Goal: Transaction & Acquisition: Purchase product/service

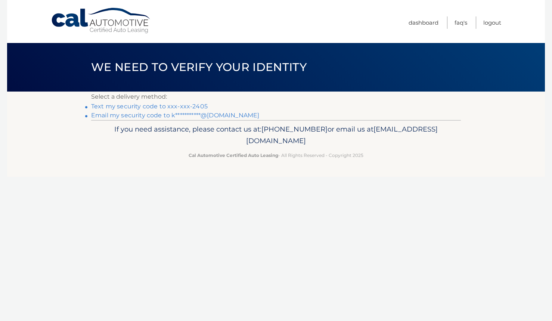
click at [164, 106] on link "Text my security code to xxx-xxx-2405" at bounding box center [149, 106] width 116 height 7
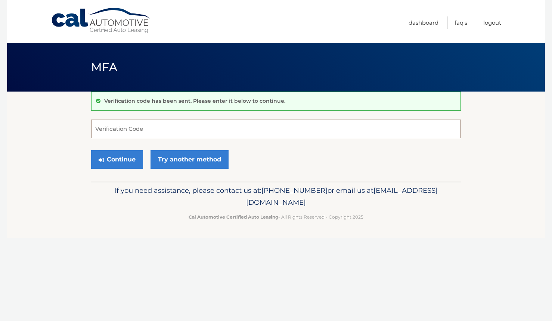
click at [115, 126] on input "Verification Code" at bounding box center [275, 128] width 369 height 19
type input "725400"
click at [113, 157] on button "Continue" at bounding box center [117, 159] width 52 height 19
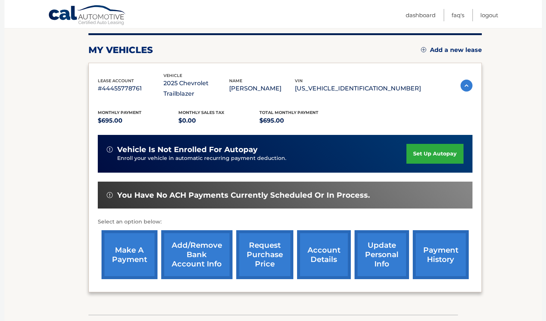
scroll to position [132, 0]
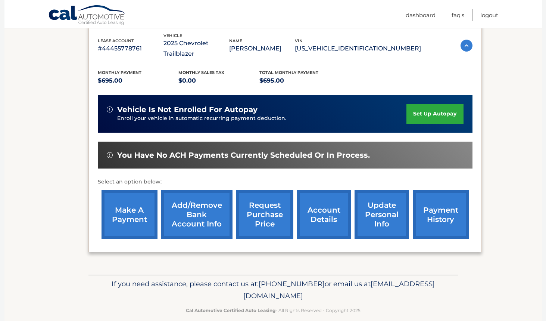
click at [132, 201] on link "make a payment" at bounding box center [129, 214] width 56 height 49
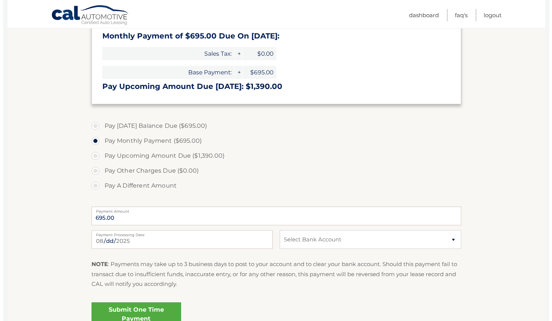
scroll to position [175, 0]
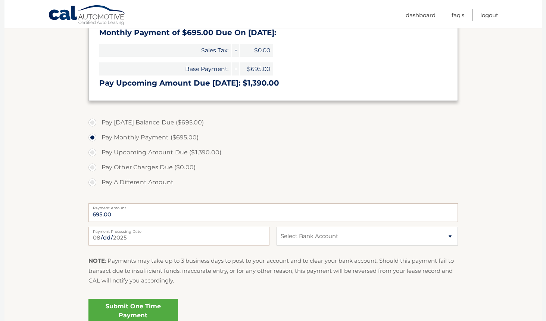
click at [93, 183] on label "Pay A Different Amount" at bounding box center [272, 182] width 369 height 15
click at [93, 183] on input "Pay A Different Amount" at bounding box center [94, 181] width 7 height 12
radio input "true"
type input "295.00"
click at [450, 236] on select "Select Bank Account Checking CITIBANK NA *****2294 Checking JPMORGAN CHASE BANK…" at bounding box center [367, 236] width 181 height 19
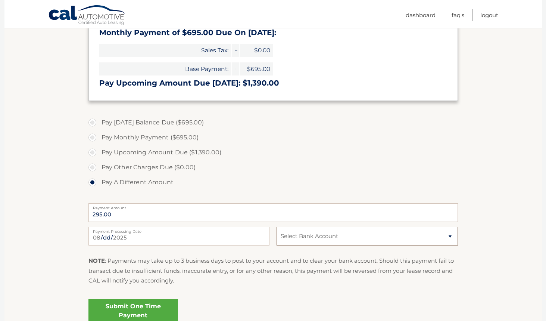
select select "YTc2OGFjNWUtOGUzNC00MzRmLTgxNTgtZTViYjY2ZDNmNDg4"
click at [277, 227] on select "Select Bank Account Checking CITIBANK NA *****2294 Checking JPMORGAN CHASE BANK…" at bounding box center [367, 236] width 181 height 19
click at [137, 308] on link "Submit One Time Payment" at bounding box center [133, 311] width 90 height 24
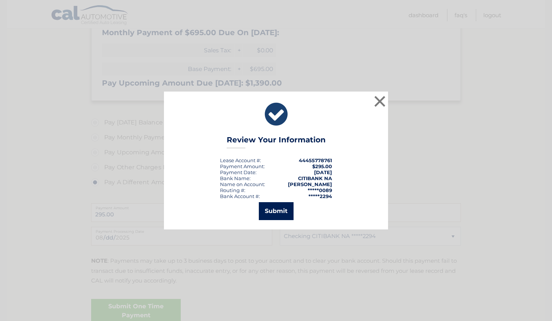
click at [272, 212] on button "Submit" at bounding box center [276, 211] width 35 height 18
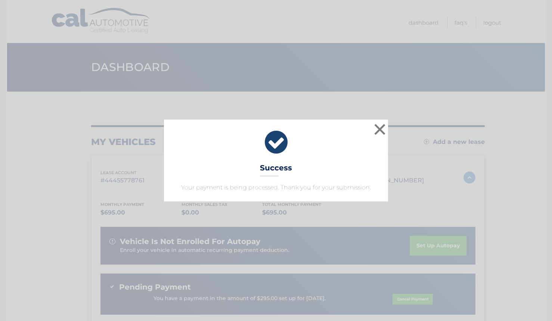
click at [276, 145] on icon at bounding box center [275, 142] width 205 height 27
click at [381, 128] on button "×" at bounding box center [379, 129] width 15 height 15
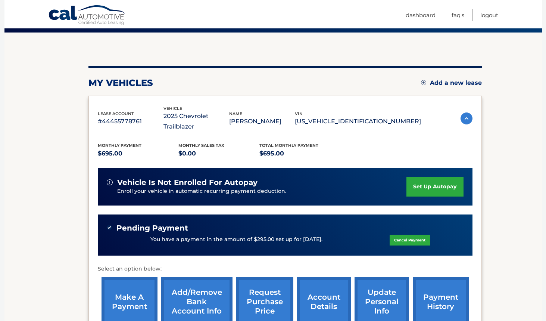
scroll to position [65, 0]
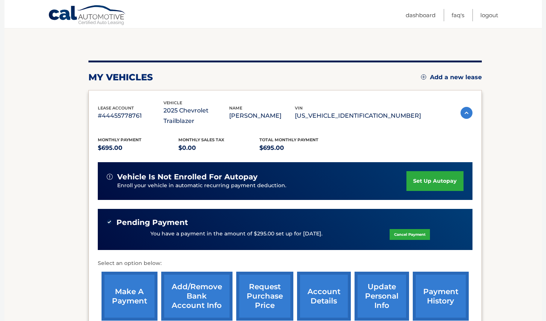
click at [138, 285] on link "make a payment" at bounding box center [129, 295] width 56 height 49
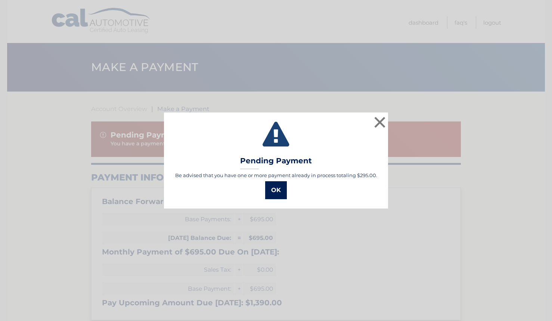
click at [279, 191] on button "OK" at bounding box center [276, 190] width 22 height 18
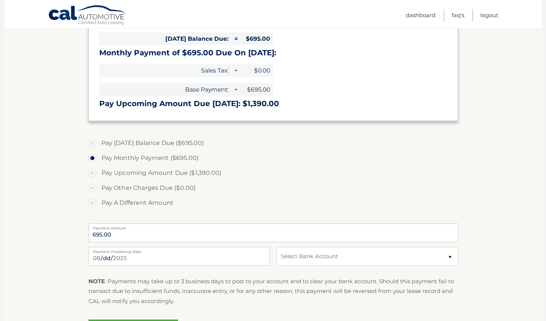
scroll to position [206, 0]
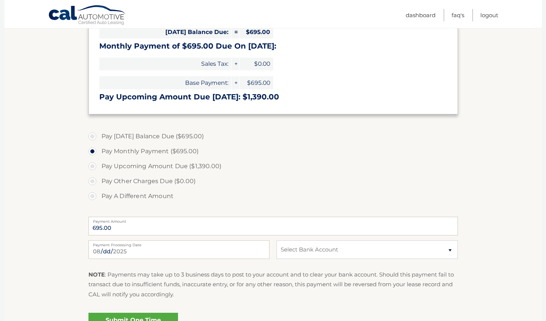
click at [93, 197] on label "Pay A Different Amount" at bounding box center [272, 195] width 369 height 15
click at [93, 197] on input "Pay A Different Amount" at bounding box center [94, 194] width 7 height 12
radio input "true"
type input "400"
click at [451, 250] on select "Select Bank Account Checking CITIBANK NA *****2294 Checking JPMORGAN CHASE BANK…" at bounding box center [367, 249] width 181 height 19
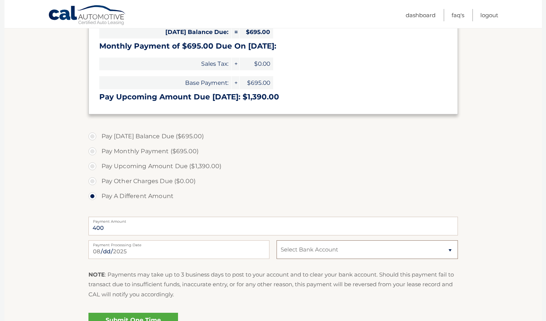
select select "MDdhMzVkNjQtZGY1NC00NDIxLWI3YWMtYzRmMGZmYmI1ZjYw"
click at [277, 240] on select "Select Bank Account Checking CITIBANK NA *****2294 Checking JPMORGAN CHASE BANK…" at bounding box center [367, 249] width 181 height 19
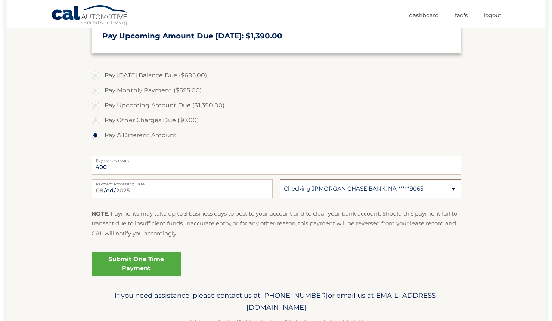
scroll to position [288, 0]
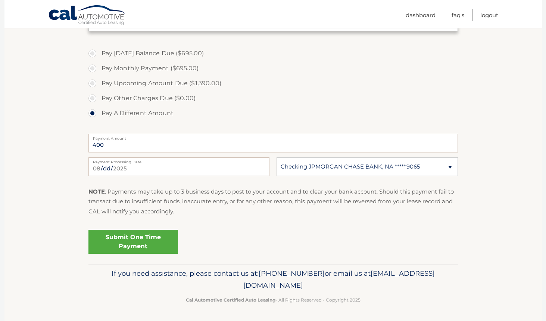
click at [128, 243] on link "Submit One Time Payment" at bounding box center [133, 241] width 90 height 24
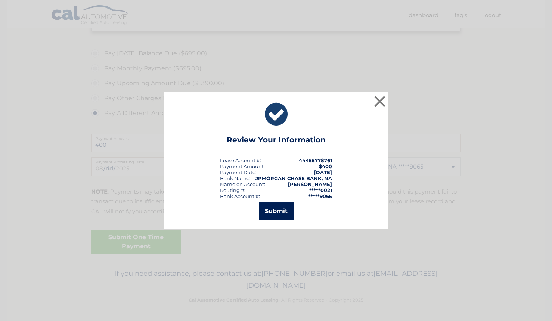
click at [276, 208] on button "Submit" at bounding box center [276, 211] width 35 height 18
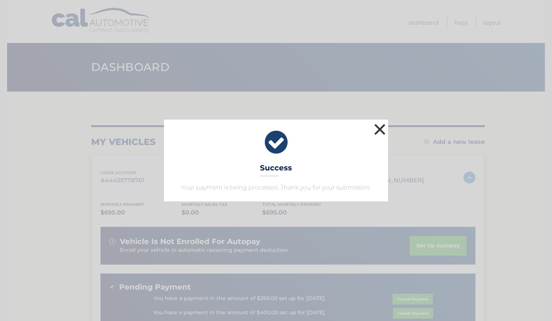
click at [381, 129] on button "×" at bounding box center [379, 129] width 15 height 15
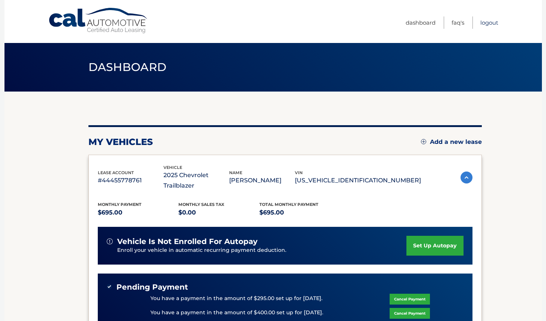
click at [488, 22] on link "Logout" at bounding box center [489, 22] width 18 height 12
